Goal: Find specific page/section: Find specific page/section

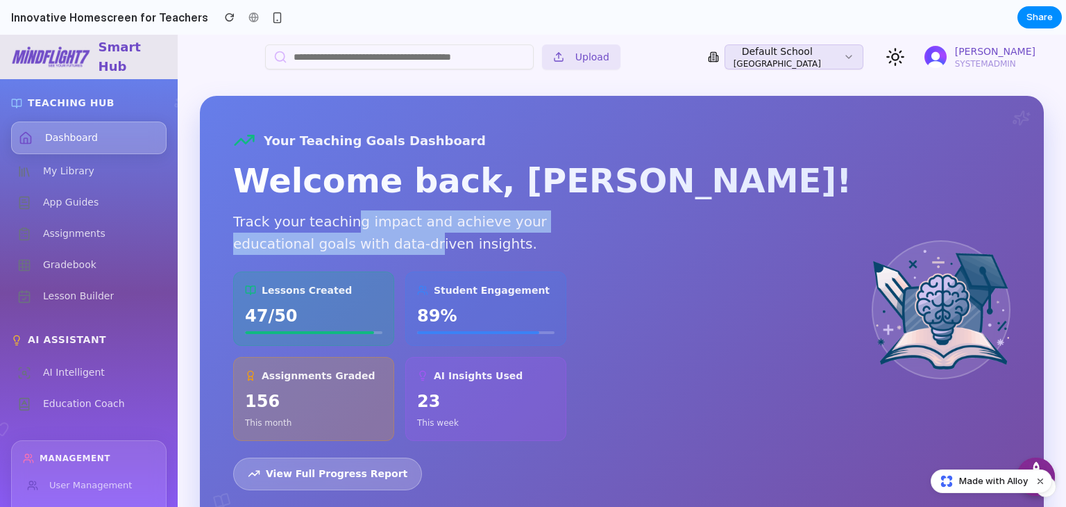
drag, startPoint x: 347, startPoint y: 228, endPoint x: 421, endPoint y: 234, distance: 73.8
click at [421, 234] on p "Track your teaching impact and achieve your educational goals with data-driven …" at bounding box center [406, 232] width 347 height 44
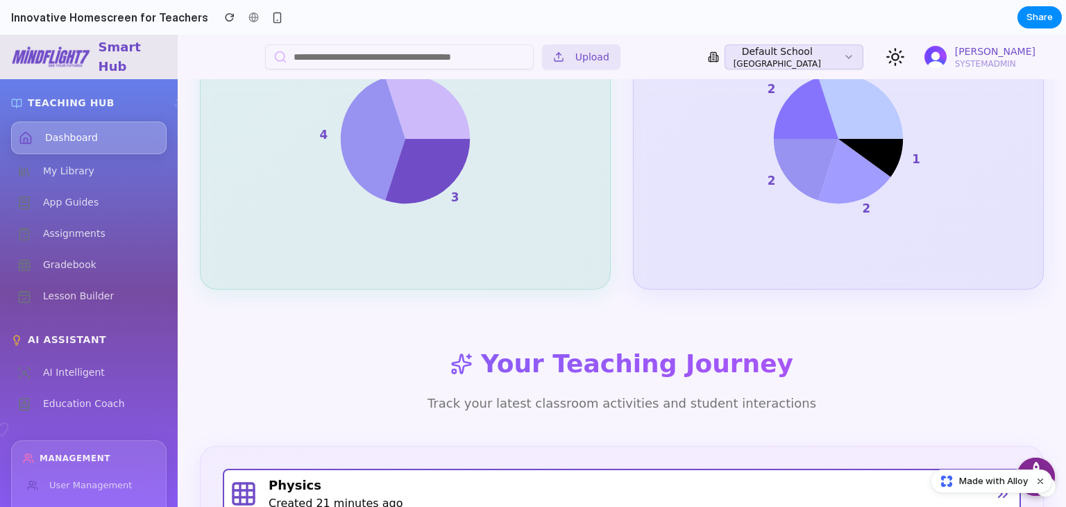
scroll to position [1109, 0]
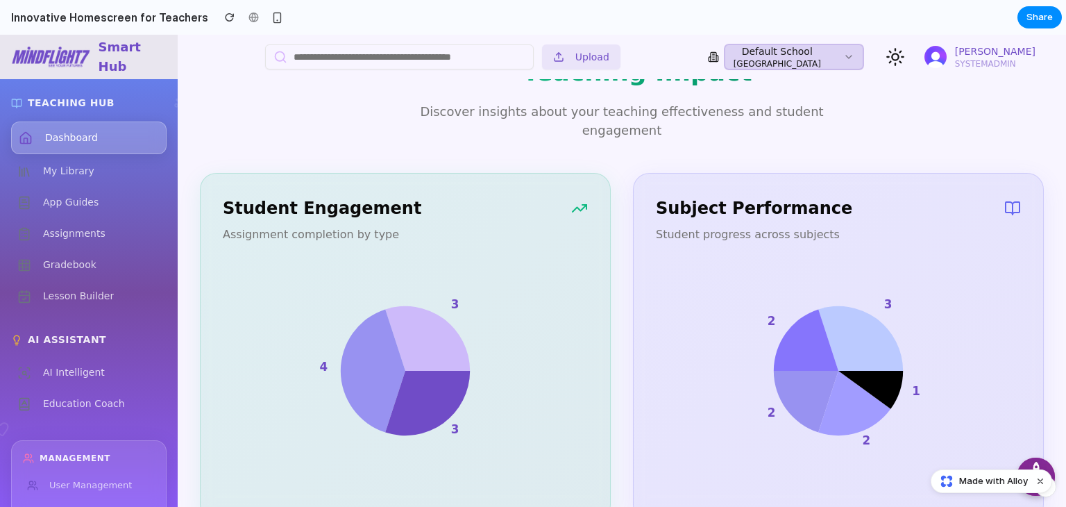
click at [834, 58] on button "Default School [GEOGRAPHIC_DATA]" at bounding box center [794, 56] width 139 height 25
